Goal: Check status: Check status

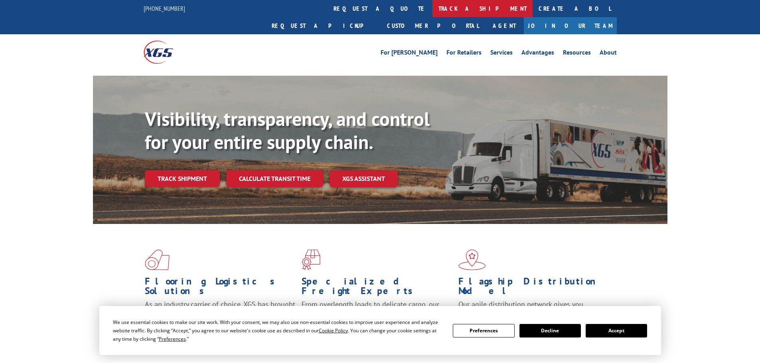
click at [432, 5] on link "track a shipment" at bounding box center [482, 8] width 100 height 17
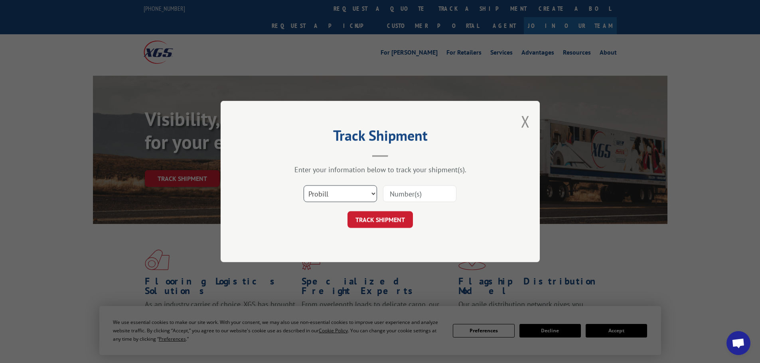
click at [330, 192] on select "Select category... Probill BOL PO" at bounding box center [340, 193] width 73 height 17
select select "bol"
click at [304, 185] on select "Select category... Probill BOL PO" at bounding box center [340, 193] width 73 height 17
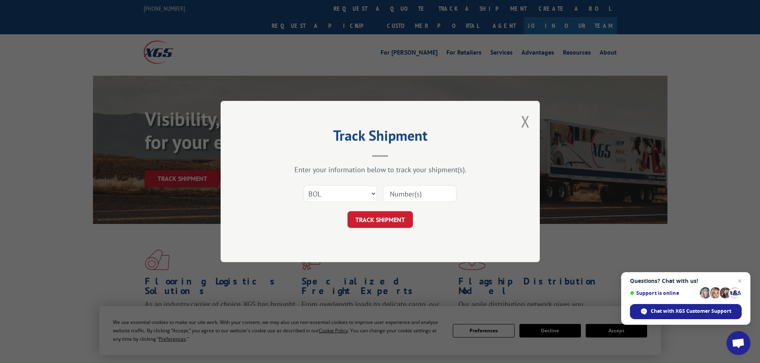
click at [387, 195] on input at bounding box center [419, 193] width 73 height 17
paste input "17233330"
type input "17233330"
click at [389, 224] on button "TRACK SHIPMENT" at bounding box center [379, 219] width 65 height 17
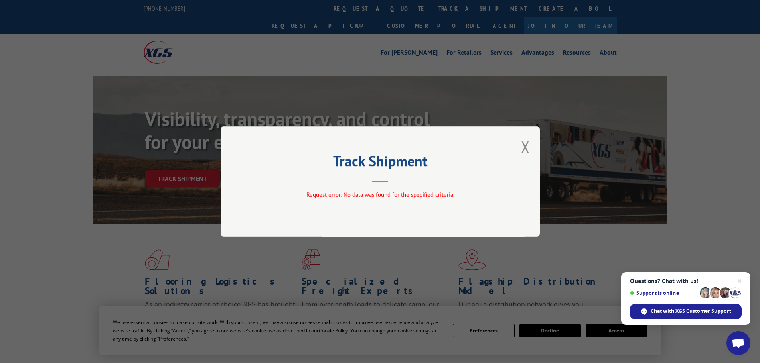
drag, startPoint x: 530, startPoint y: 150, endPoint x: 351, endPoint y: 20, distance: 221.0
click at [530, 149] on div "Track Shipment Request error: No data was found for the specified criteria." at bounding box center [380, 181] width 319 height 110
drag, startPoint x: 525, startPoint y: 146, endPoint x: 349, endPoint y: 4, distance: 226.1
click at [521, 139] on div "Track Shipment Request error: No data was found for the specified criteria." at bounding box center [380, 181] width 319 height 110
click at [526, 149] on button "Close modal" at bounding box center [525, 146] width 9 height 21
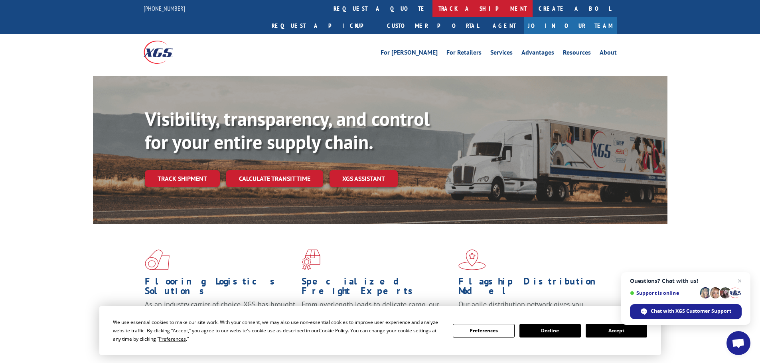
click at [432, 13] on link "track a shipment" at bounding box center [482, 8] width 100 height 17
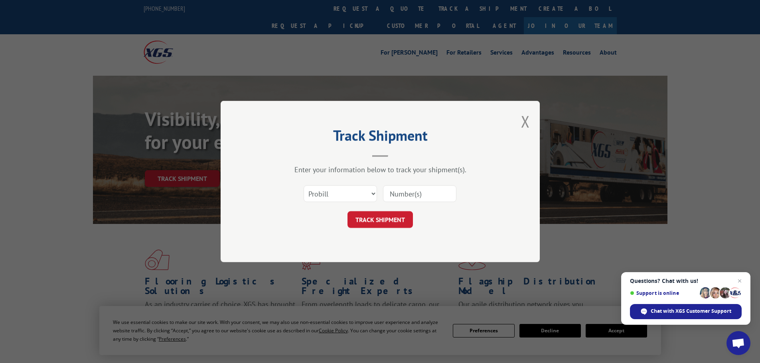
click at [391, 190] on input at bounding box center [419, 193] width 73 height 17
paste input "17233330"
type input "17233330"
click at [376, 220] on button "TRACK SHIPMENT" at bounding box center [379, 219] width 65 height 17
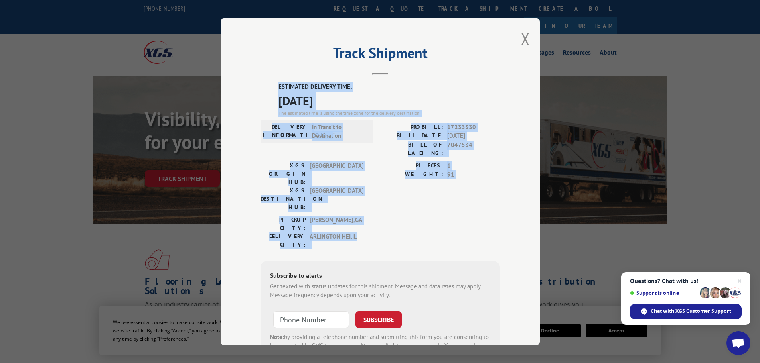
drag, startPoint x: 274, startPoint y: 86, endPoint x: 385, endPoint y: 198, distance: 158.0
click at [385, 198] on div "ESTIMATED DELIVERY TIME: [DATE] The estimated time is using the time zone for t…" at bounding box center [379, 226] width 239 height 287
copy div "ESTIMATED DELIVERY TIME: [DATE] The estimated time is using the time zone for t…"
